Goal: Use online tool/utility: Utilize a website feature to perform a specific function

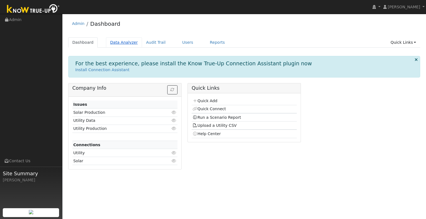
click at [116, 40] on link "Data Analyzer" at bounding box center [124, 42] width 36 height 10
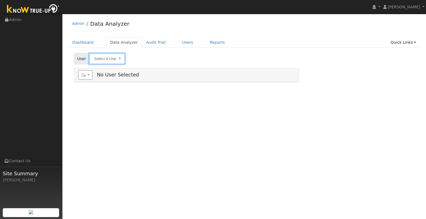
type input "Jordan Torres"
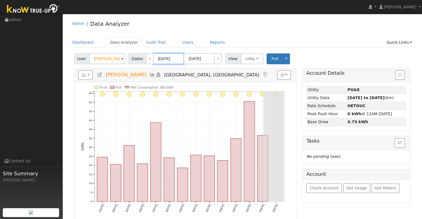
click at [163, 59] on input "07/30/2025" at bounding box center [168, 58] width 31 height 11
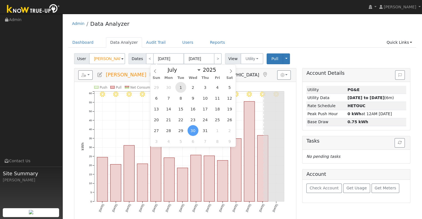
click at [179, 90] on span "1" at bounding box center [180, 87] width 11 height 11
type input "07/01/2025"
type input "07/31/2025"
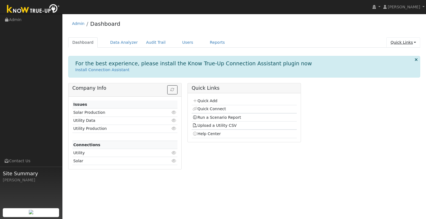
click at [412, 42] on link "Quick Links" at bounding box center [403, 42] width 34 height 10
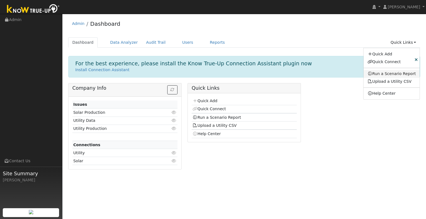
click at [400, 72] on link "Run a Scenario Report" at bounding box center [392, 74] width 56 height 8
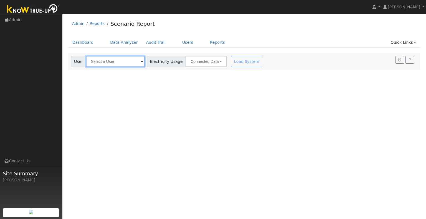
click at [120, 62] on input "text" at bounding box center [115, 61] width 59 height 11
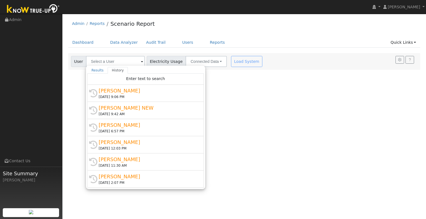
click at [119, 98] on div "[DATE] 9:06 PM" at bounding box center [148, 97] width 99 height 5
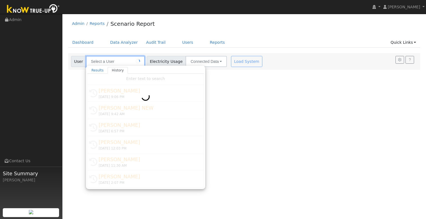
type input "[PERSON_NAME]"
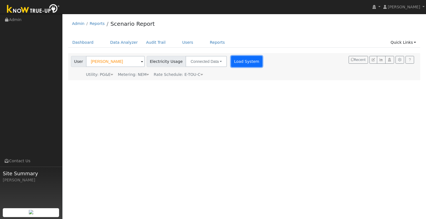
click at [233, 62] on button "Load System" at bounding box center [247, 61] width 32 height 11
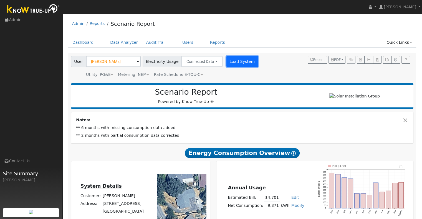
click at [234, 61] on button "Load System" at bounding box center [242, 61] width 32 height 11
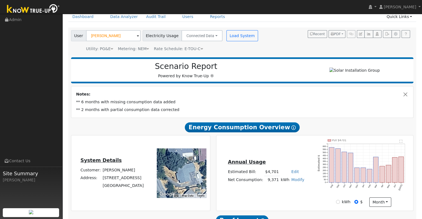
scroll to position [55, 0]
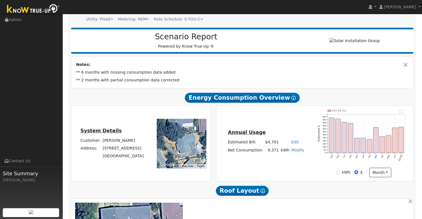
click at [292, 143] on link "Edit" at bounding box center [294, 142] width 7 height 4
click at [283, 123] on div "Annual Usage Estimated Bill: $4,701 Edit Estimated Bill $ Annual Net Consumptio…" at bounding box center [314, 144] width 195 height 68
click at [291, 153] on link "Modify" at bounding box center [297, 150] width 13 height 4
click at [285, 162] on link "Add Consumption" at bounding box center [277, 159] width 46 height 8
type input "9371"
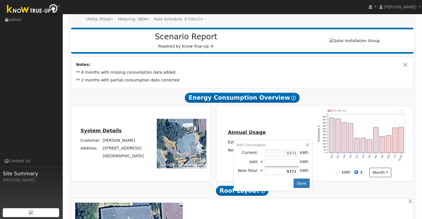
type input "-6"
type input "9365"
type input "-60"
type input "9311"
type input "-600"
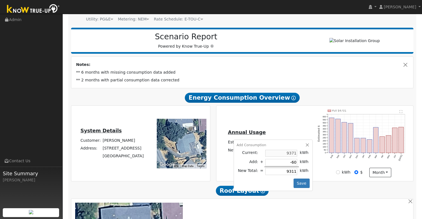
type input "8771"
type input "-60"
type input "9311"
type input "-6"
type input "9365"
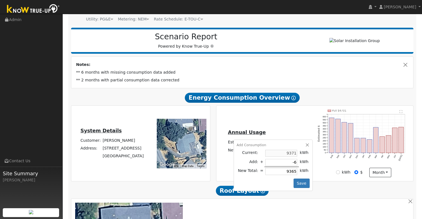
type input "9371"
type input "-7"
type input "9364"
type input "-70"
type input "9301"
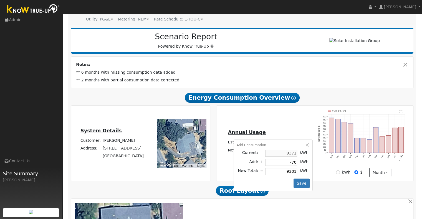
type input "-700"
type input "8671"
type input "-700"
click at [303, 188] on button "Save" at bounding box center [301, 183] width 16 height 9
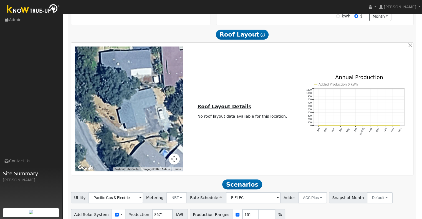
scroll to position [238, 0]
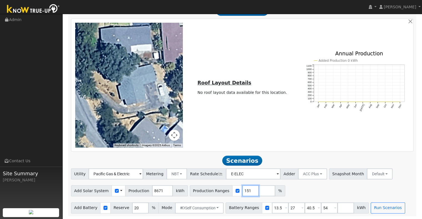
click at [242, 192] on input "151" at bounding box center [250, 191] width 17 height 11
type input "150"
type input "162"
drag, startPoint x: 272, startPoint y: 207, endPoint x: 262, endPoint y: 207, distance: 9.4
click at [272, 207] on input "13.5" at bounding box center [280, 208] width 17 height 11
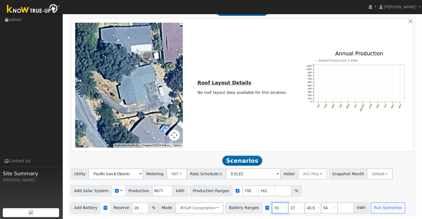
type input "10"
type input "20"
type input "54"
type input "5"
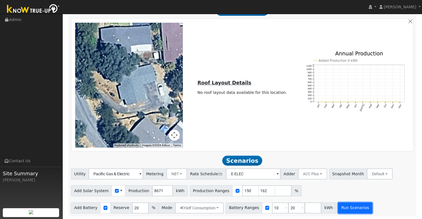
click at [342, 210] on button "Run Scenarios" at bounding box center [355, 208] width 34 height 11
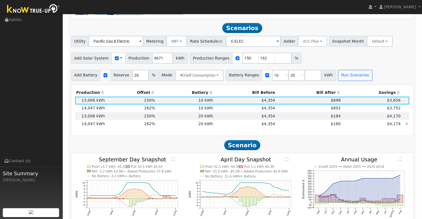
scroll to position [377, 0]
